Goal: Task Accomplishment & Management: Use online tool/utility

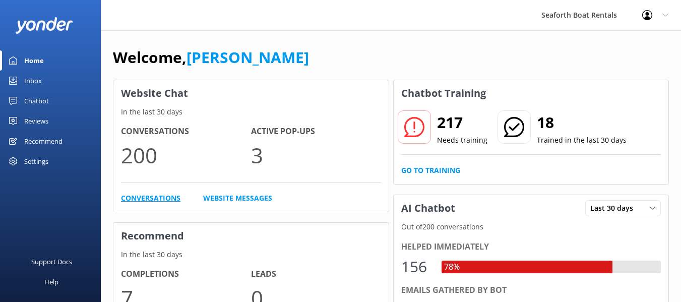
click at [157, 198] on link "Conversations" at bounding box center [150, 197] width 59 height 11
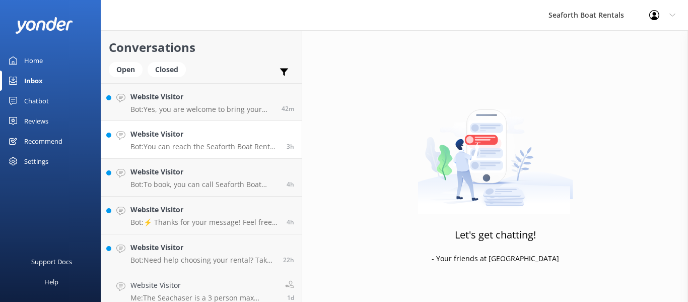
scroll to position [80, 0]
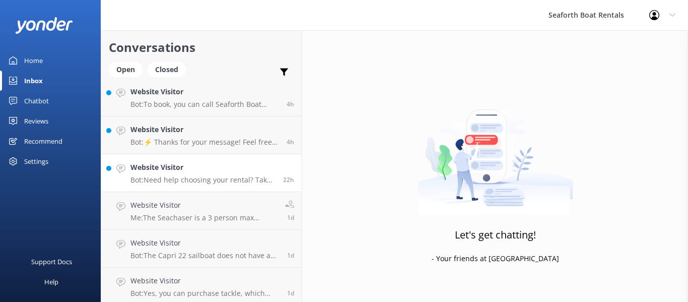
click at [197, 178] on p "Bot: Need help choosing your rental? Take our quiz to help narrow down your opt…" at bounding box center [202, 179] width 145 height 9
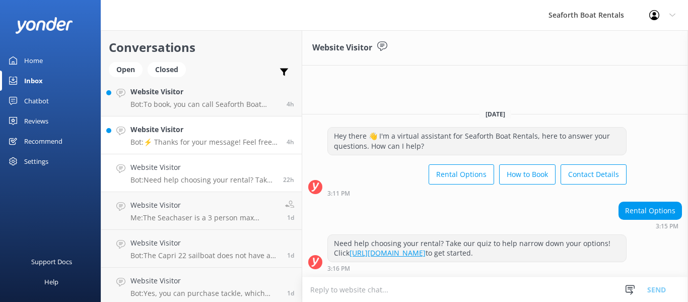
click at [210, 153] on link "Website Visitor Bot: ⚡ Thanks for your message! Feel free to keep chatting — ou…" at bounding box center [201, 135] width 201 height 38
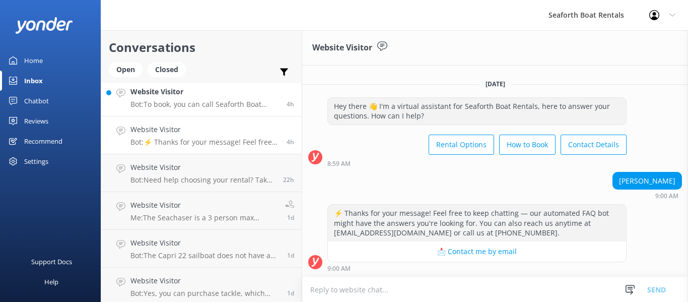
click at [208, 98] on div "Website Visitor Bot: To book, you can call Seaforth Boat Rental or visit their …" at bounding box center [204, 97] width 149 height 22
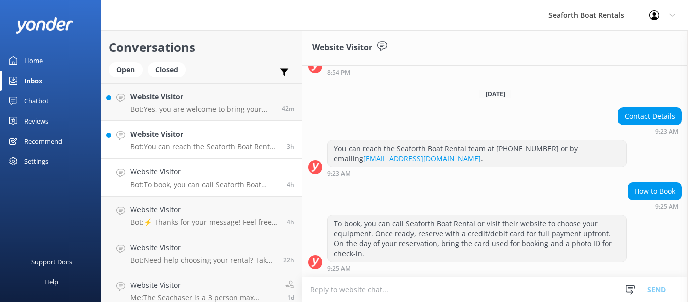
click at [227, 138] on h4 "Website Visitor" at bounding box center [204, 133] width 149 height 11
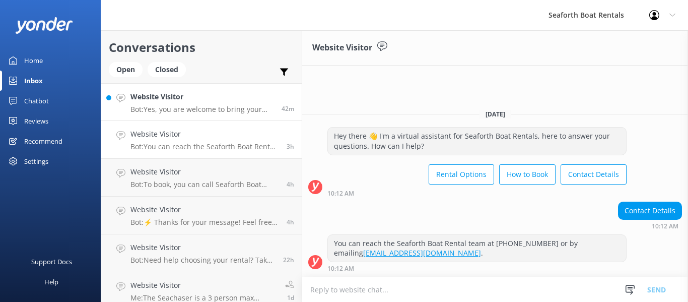
click at [211, 111] on p "Bot: Yes, you are welcome to bring your own food and drinks on board. However, …" at bounding box center [202, 109] width 144 height 9
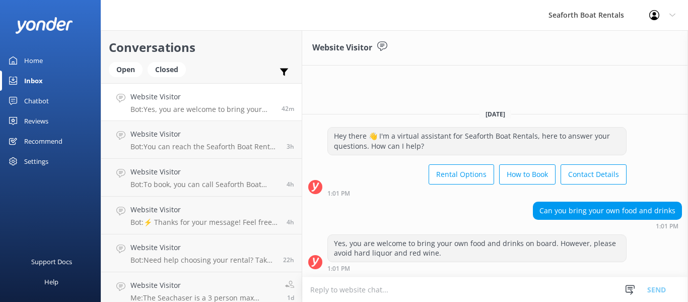
click at [46, 141] on div "Recommend" at bounding box center [43, 141] width 38 height 20
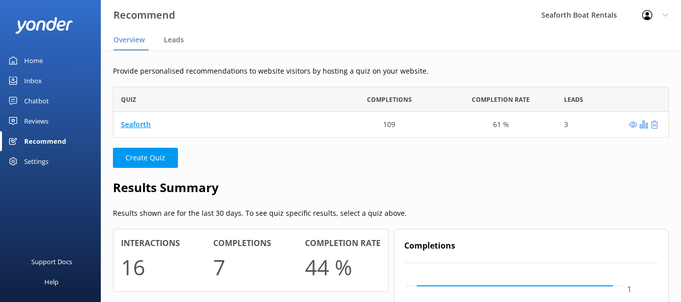
click at [132, 125] on link "Seaforth" at bounding box center [136, 124] width 30 height 10
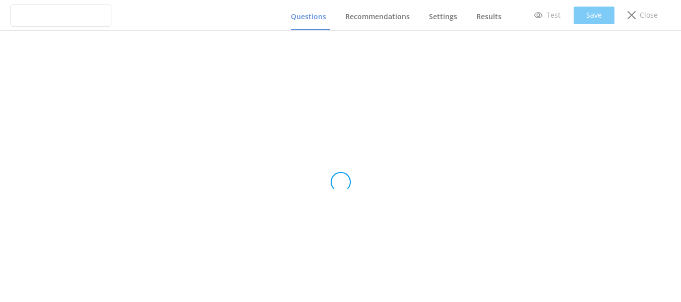
type input "Seaforth"
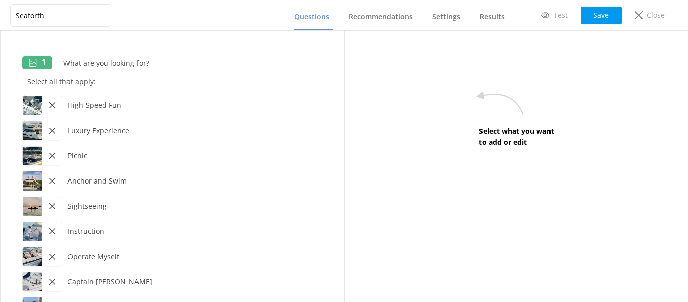
click at [342, 16] on nav "Questions Recommendations Settings Results" at bounding box center [395, 15] width 227 height 30
click at [376, 20] on span "Recommendations" at bounding box center [381, 17] width 64 height 10
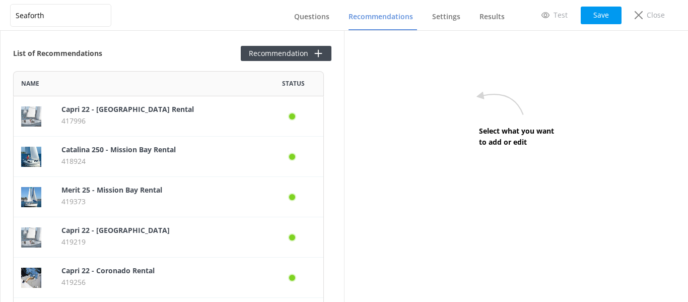
scroll to position [2920, 303]
click at [304, 57] on button "Recommendation" at bounding box center [286, 53] width 91 height 15
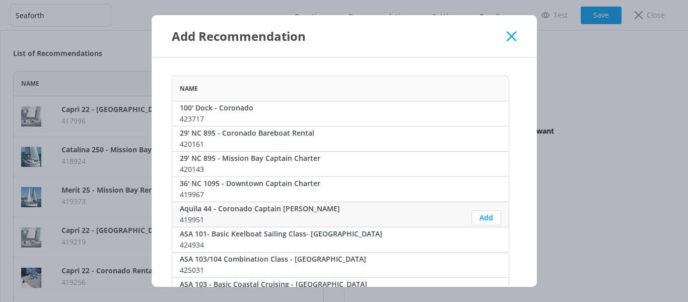
scroll to position [101, 0]
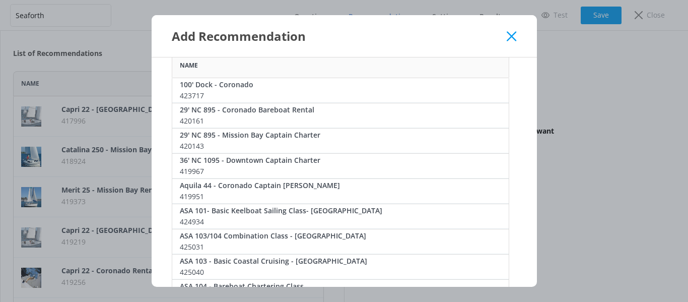
click at [513, 35] on icon at bounding box center [512, 36] width 10 height 10
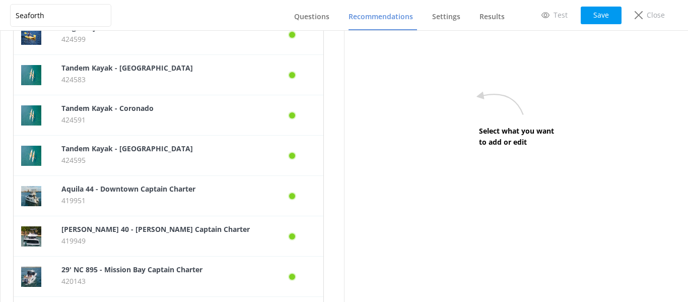
scroll to position [1763, 0]
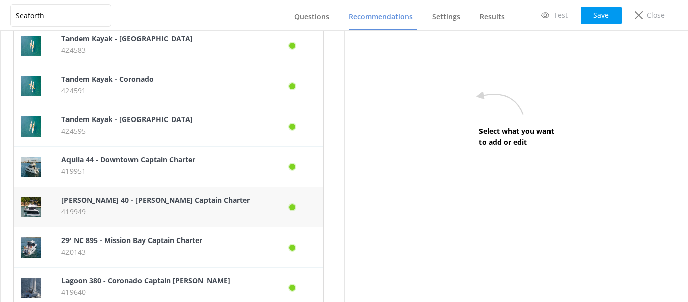
click at [284, 206] on div "row" at bounding box center [293, 207] width 45 height 10
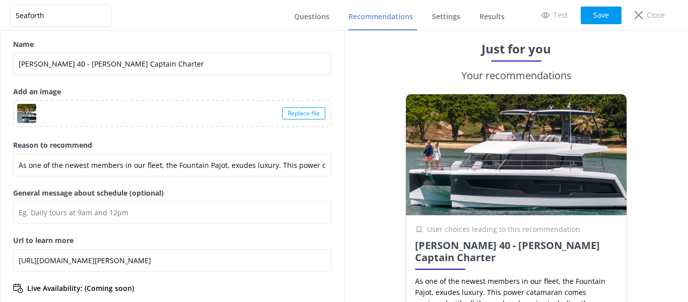
scroll to position [145, 0]
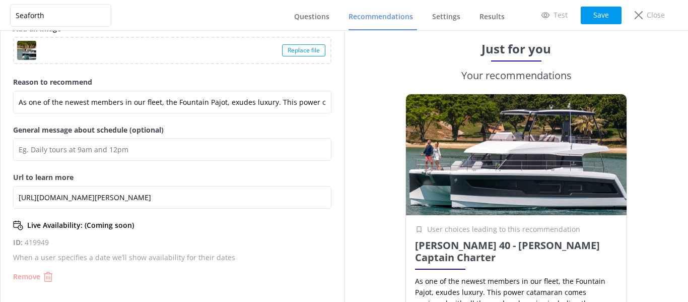
click at [38, 276] on p "Remove" at bounding box center [26, 276] width 27 height 7
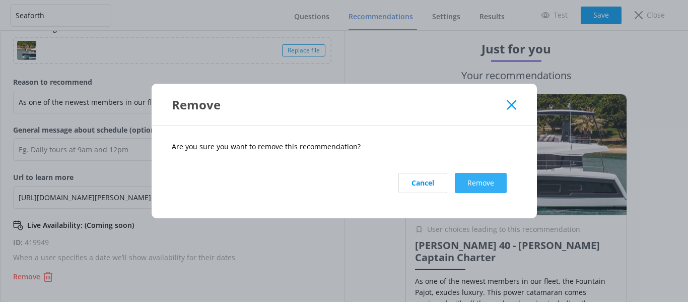
click at [485, 180] on button "Remove" at bounding box center [481, 183] width 52 height 20
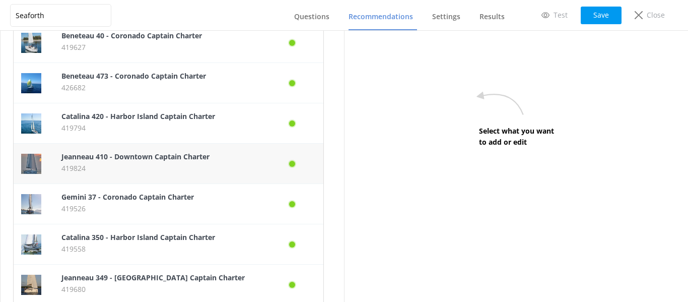
scroll to position [2066, 0]
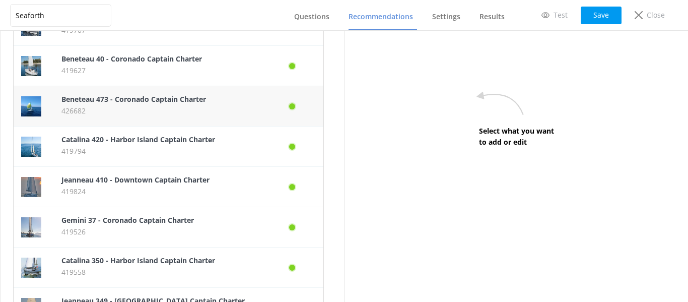
click at [239, 110] on p "426682" at bounding box center [158, 110] width 194 height 11
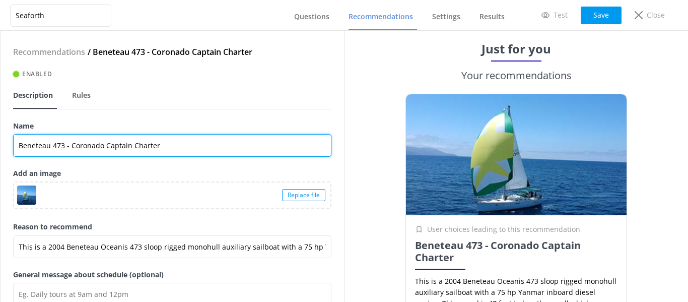
click at [88, 146] on input "Beneteau 473 - Coronado Captain Charter" at bounding box center [172, 145] width 318 height 23
click at [89, 146] on input "Beneteau 473 - Coronado Captain Charter" at bounding box center [172, 145] width 318 height 23
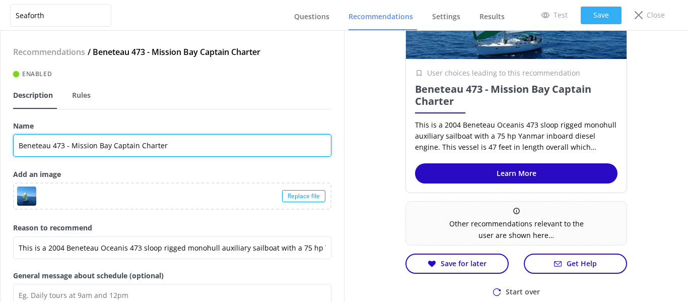
type input "Beneteau 473 - Mission Bay Captain Charter"
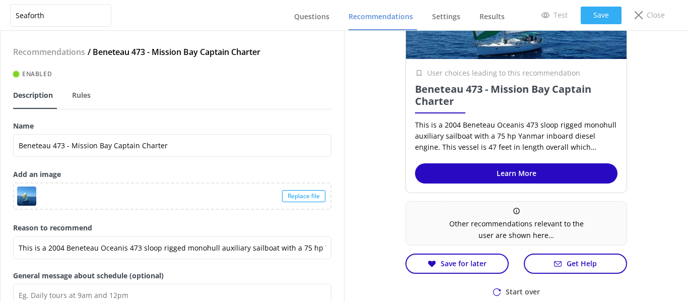
click at [596, 13] on button "Save" at bounding box center [601, 16] width 41 height 18
click at [77, 96] on span "Rules" at bounding box center [81, 95] width 19 height 10
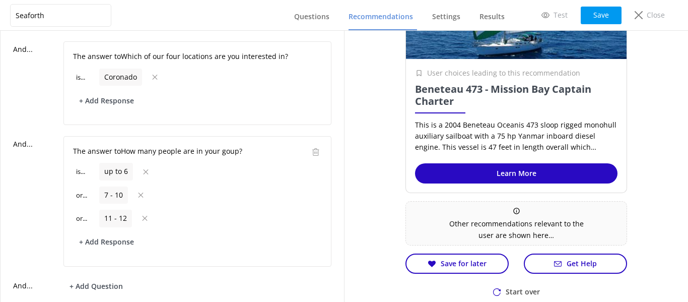
scroll to position [353, 0]
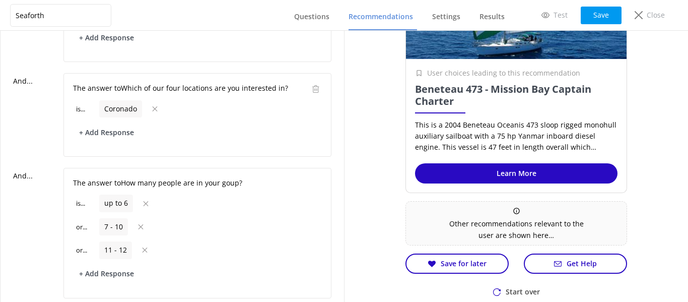
click at [152, 107] on icon at bounding box center [155, 108] width 8 height 5
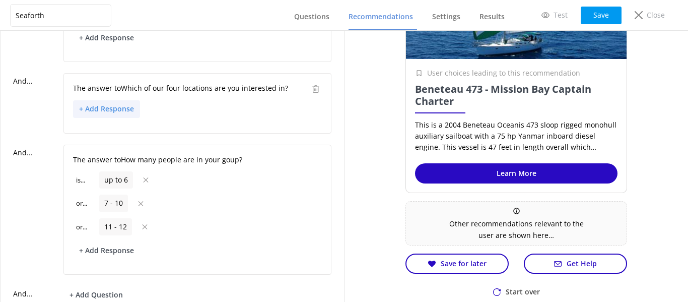
click at [114, 109] on button "+ Add Response" at bounding box center [106, 109] width 67 height 18
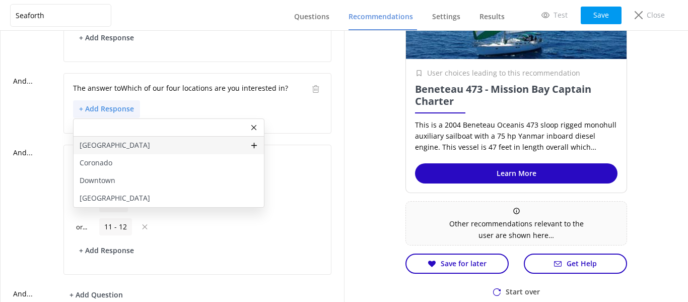
click at [117, 149] on p "Mission Bay" at bounding box center [115, 145] width 71 height 11
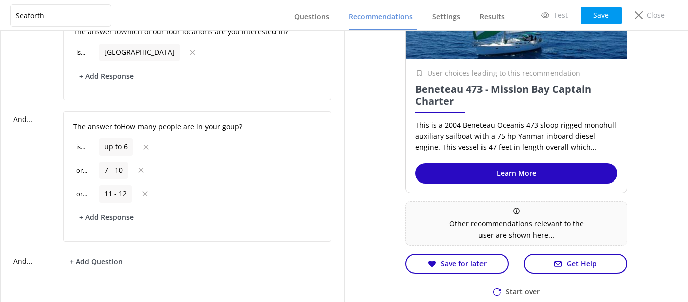
scroll to position [417, 0]
click at [607, 14] on button "Save" at bounding box center [601, 16] width 41 height 18
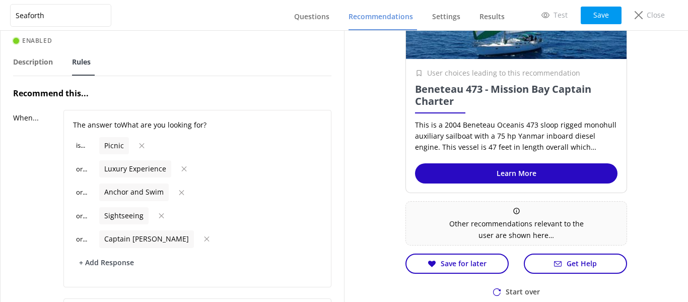
scroll to position [0, 0]
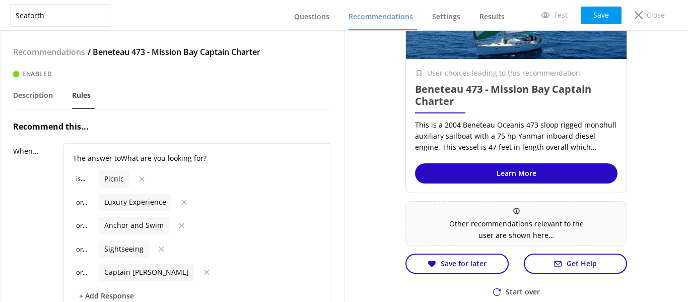
click at [391, 15] on span "Recommendations" at bounding box center [381, 17] width 64 height 10
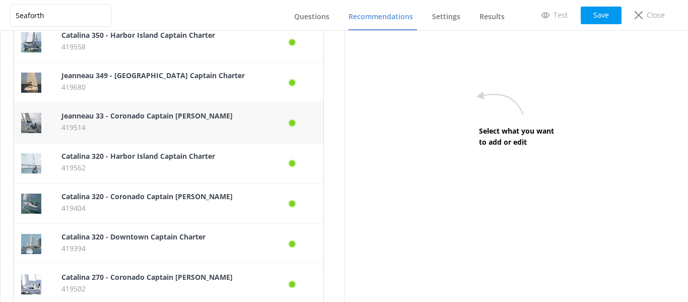
scroll to position [2241, 0]
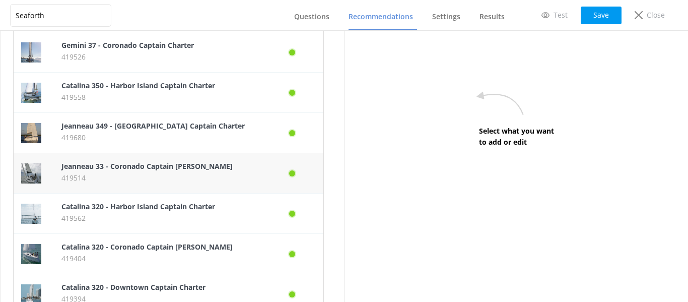
click at [214, 176] on p "419514" at bounding box center [158, 177] width 194 height 11
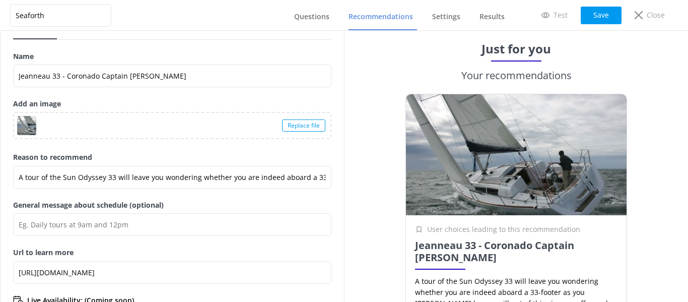
scroll to position [145, 0]
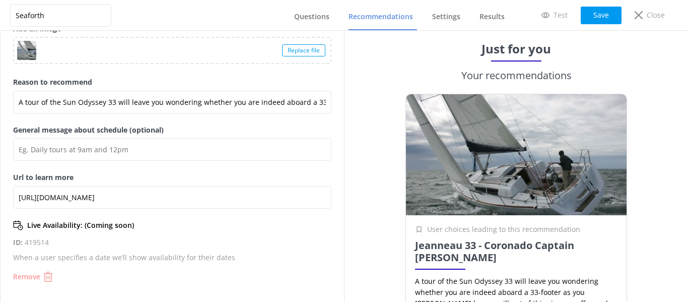
click at [31, 273] on p "Remove" at bounding box center [26, 276] width 27 height 7
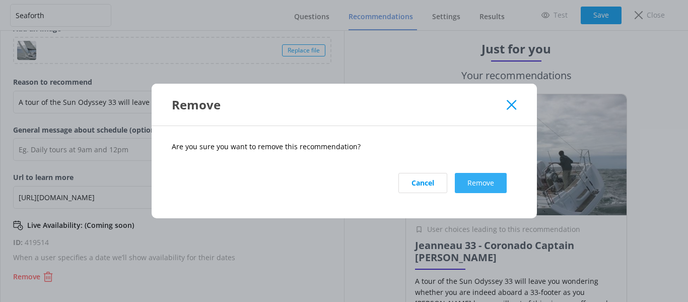
click at [480, 183] on button "Remove" at bounding box center [481, 183] width 52 height 20
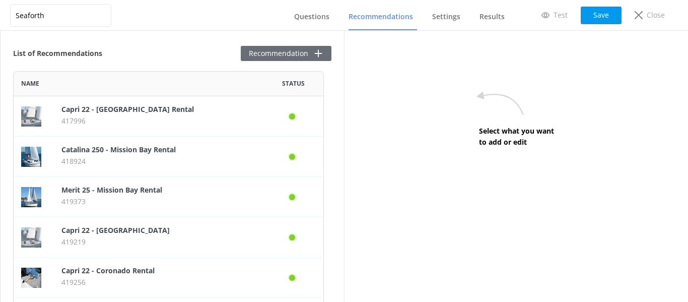
click at [277, 58] on button "Recommendation" at bounding box center [286, 53] width 91 height 15
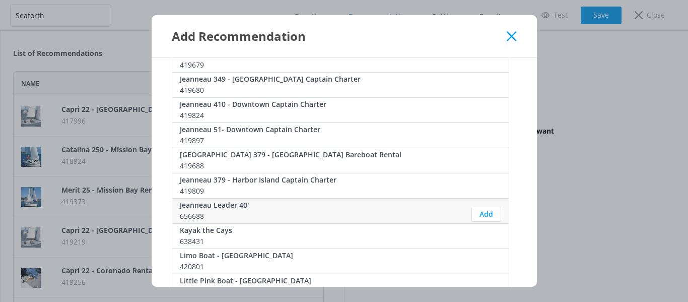
scroll to position [2620, 0]
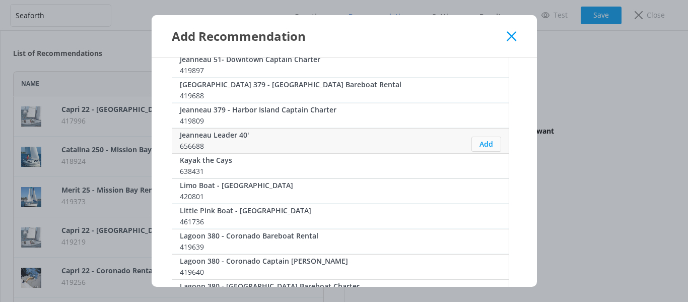
click at [477, 143] on button "Add" at bounding box center [487, 144] width 30 height 15
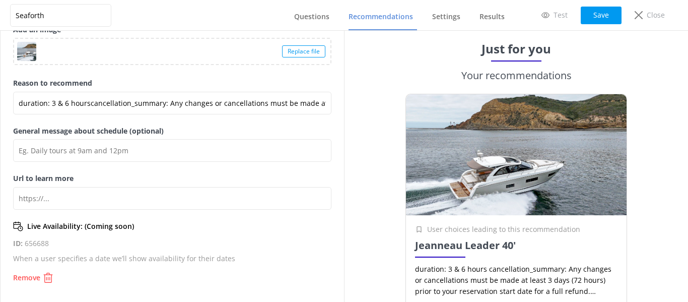
scroll to position [145, 0]
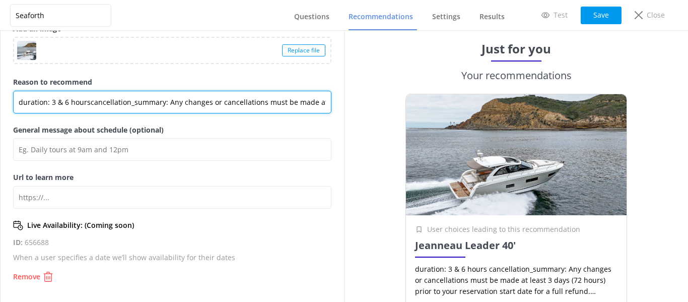
click at [20, 101] on input "duration: 3 & 6 hourscancellation_summary: Any changes or cancellations must be…" at bounding box center [172, 102] width 318 height 23
click at [234, 103] on input "Turn heads on the water with our Jeanneau Leader 40, a stunning luxury express …" at bounding box center [172, 102] width 318 height 23
type input "Turn heads on the water with our Jeanneau Leader 40, a stunning luxury express …"
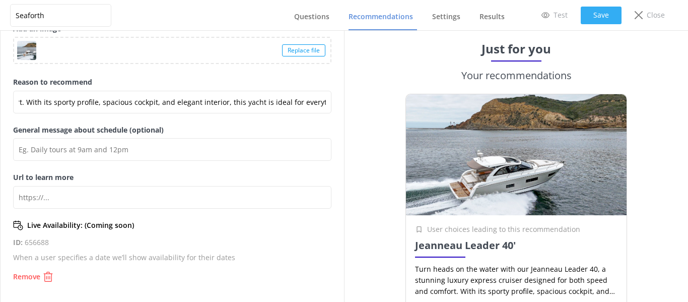
click at [603, 14] on button "Save" at bounding box center [601, 16] width 41 height 18
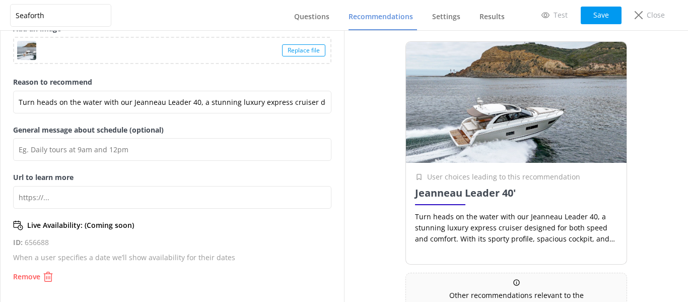
scroll to position [101, 0]
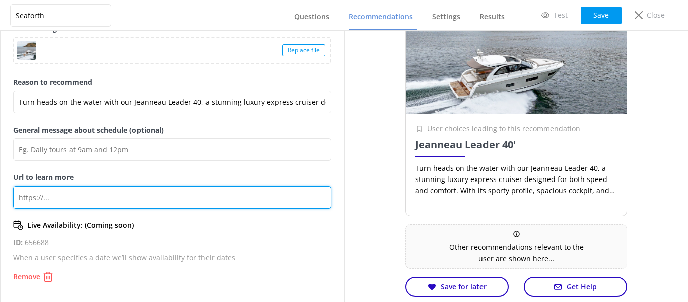
click at [104, 199] on input "Url to learn more" at bounding box center [172, 197] width 318 height 23
paste input "https://seaforthyachtcharters.com/power-yachts/jeanneau-40-leader/"
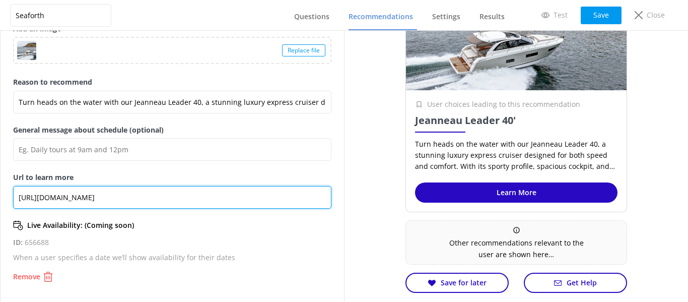
scroll to position [144, 0]
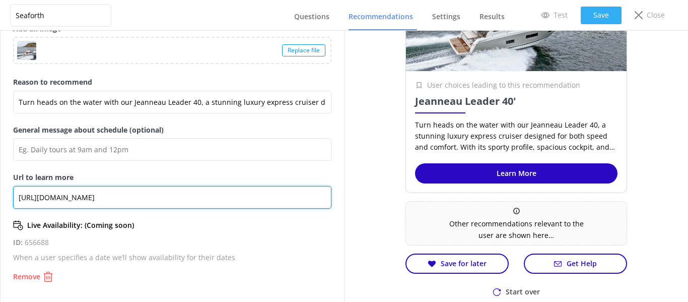
type input "https://seaforthyachtcharters.com/power-yachts/jeanneau-40-leader/"
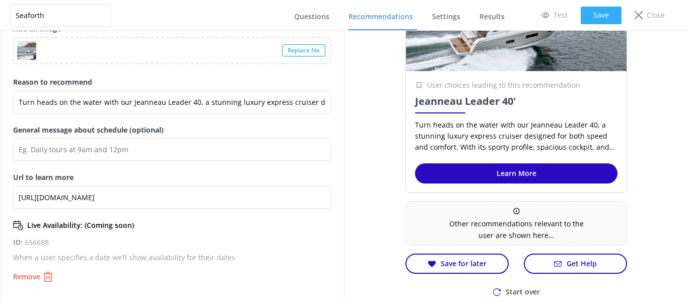
click at [601, 14] on button "Save" at bounding box center [601, 16] width 41 height 18
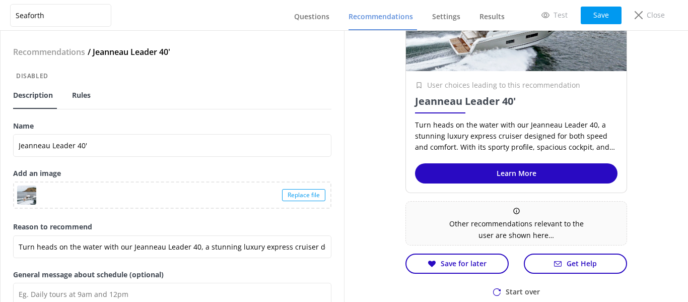
click at [84, 95] on span "Rules" at bounding box center [81, 95] width 19 height 10
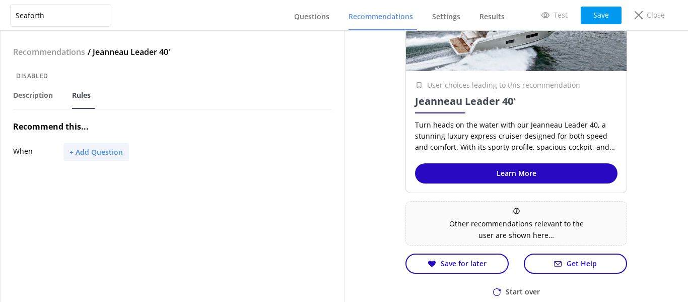
click at [87, 155] on button "+ Add Question" at bounding box center [95, 152] width 65 height 18
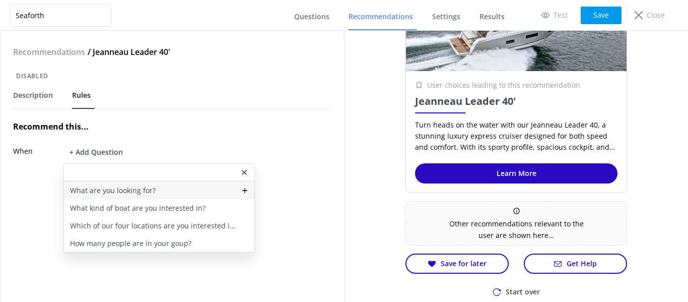
click at [156, 189] on div "What are you looking for?" at bounding box center [159, 190] width 190 height 18
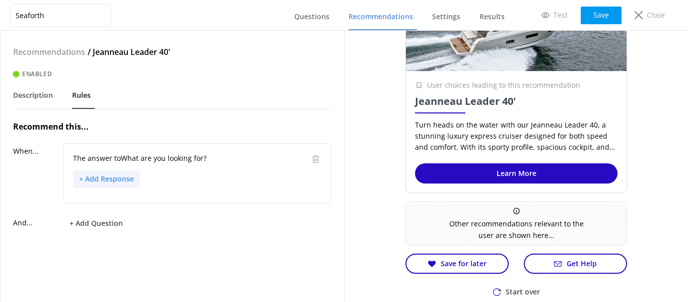
click at [128, 177] on button "+ Add Response" at bounding box center [106, 179] width 67 height 18
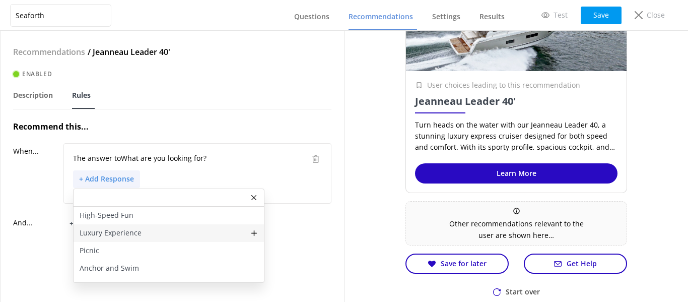
click at [150, 230] on div "Luxury Experience" at bounding box center [169, 233] width 190 height 18
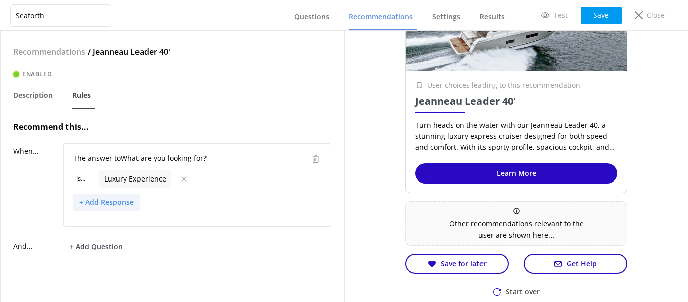
click at [117, 203] on button "+ Add Response" at bounding box center [106, 202] width 67 height 18
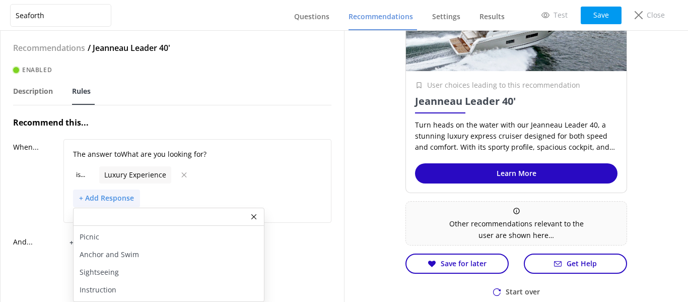
scroll to position [12, 0]
click at [159, 264] on div "Sightseeing" at bounding box center [169, 273] width 190 height 18
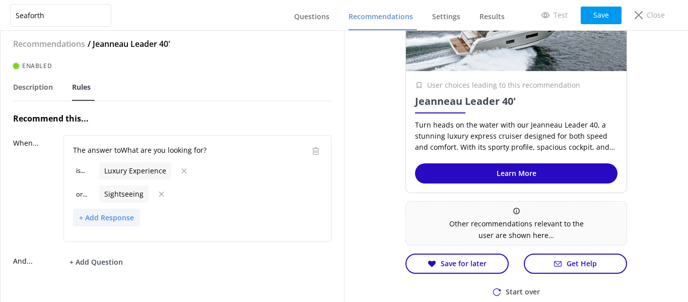
click at [119, 218] on button "+ Add Response" at bounding box center [106, 218] width 67 height 18
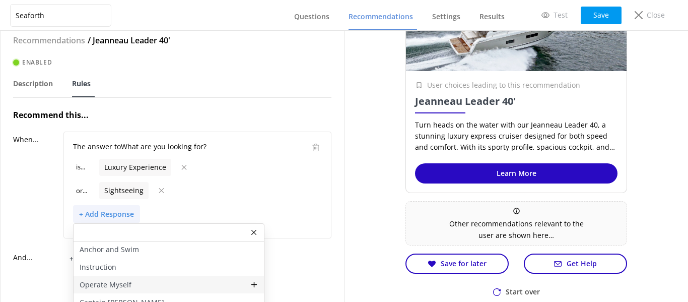
scroll to position [48, 0]
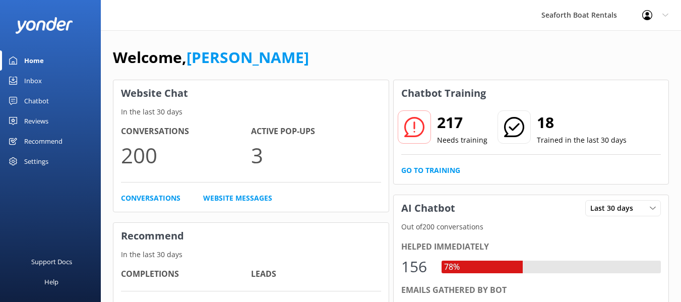
click at [27, 82] on div "Inbox" at bounding box center [33, 81] width 18 height 20
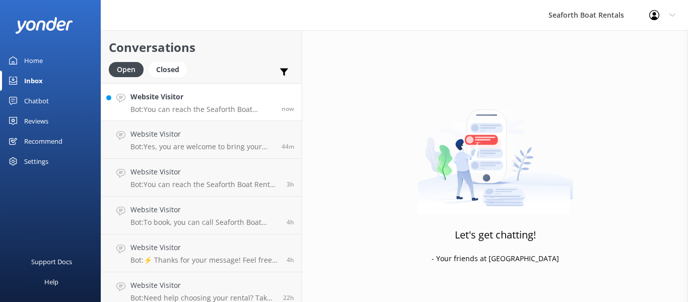
click at [178, 100] on h4 "Website Visitor" at bounding box center [202, 96] width 144 height 11
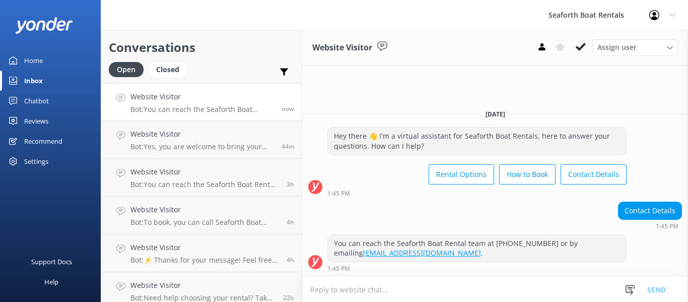
click at [436, 286] on textarea at bounding box center [495, 289] width 386 height 25
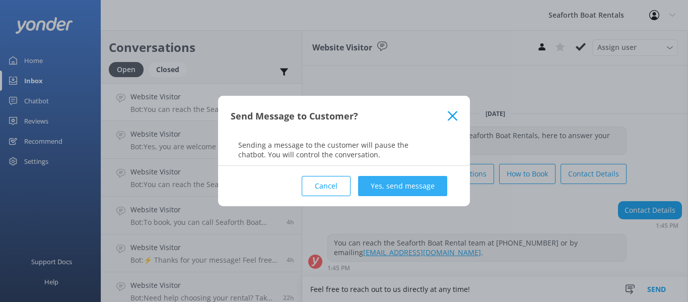
type textarea "Feel free to reach out to us directly at any time!"
click at [388, 185] on button "Yes, send message" at bounding box center [402, 186] width 89 height 20
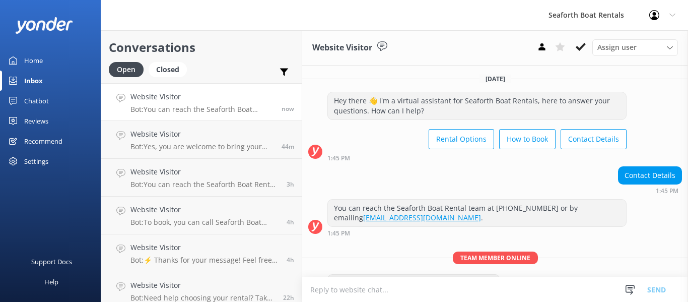
scroll to position [30, 0]
